Goal: Browse casually

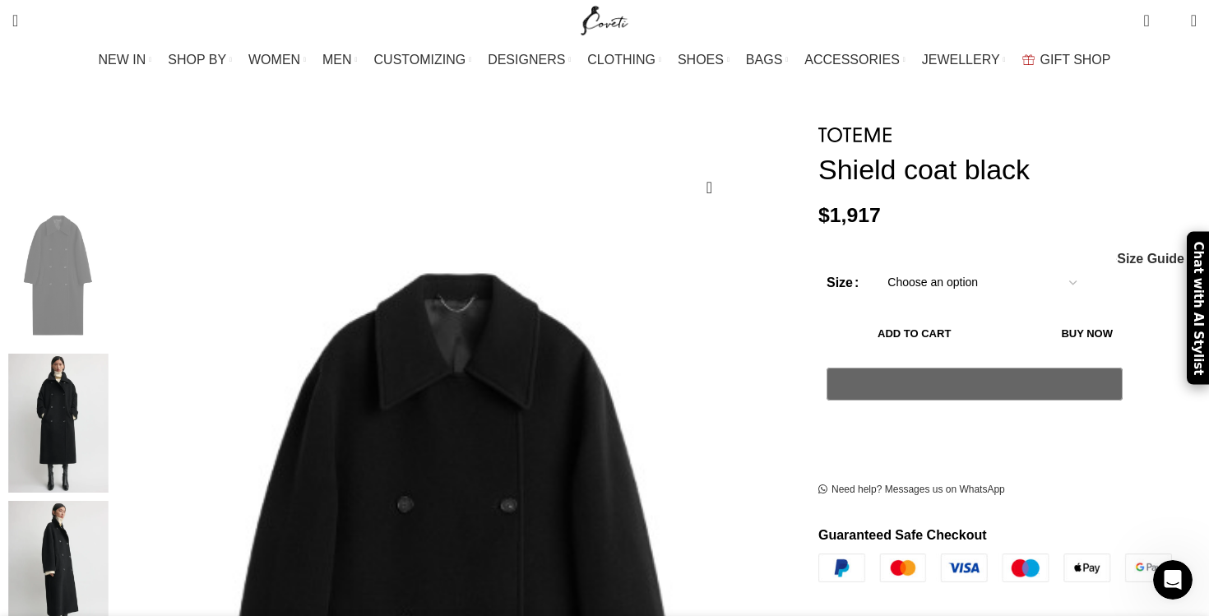
scroll to position [0, 693]
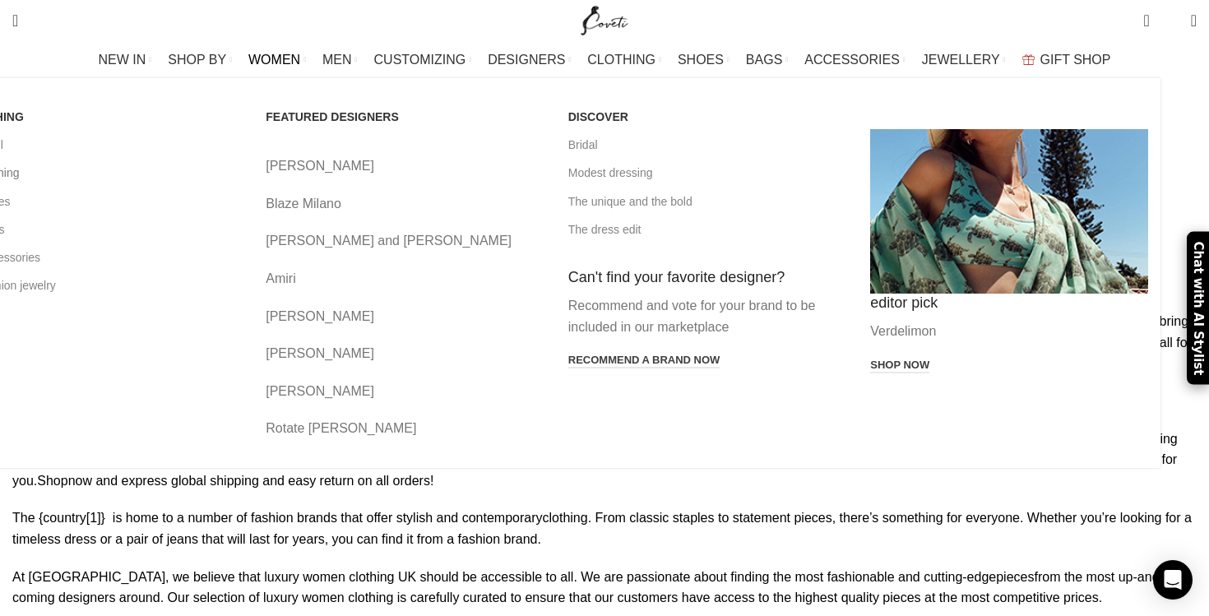
click at [153, 175] on link "All clothing" at bounding box center [103, 173] width 278 height 28
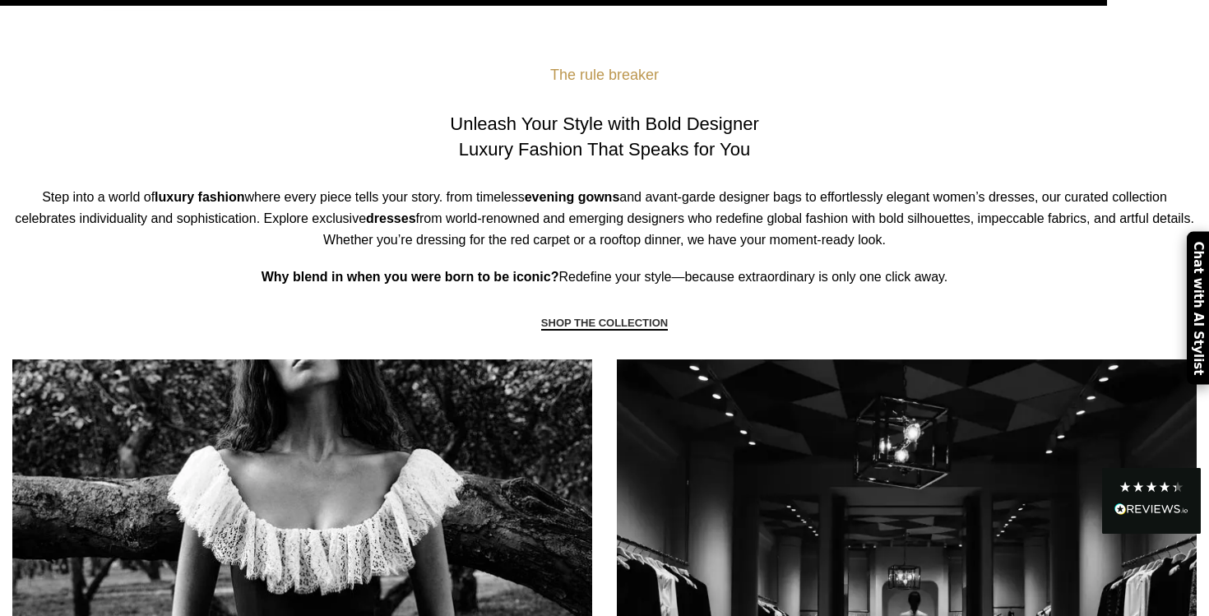
scroll to position [809, 0]
